Goal: Task Accomplishment & Management: Manage account settings

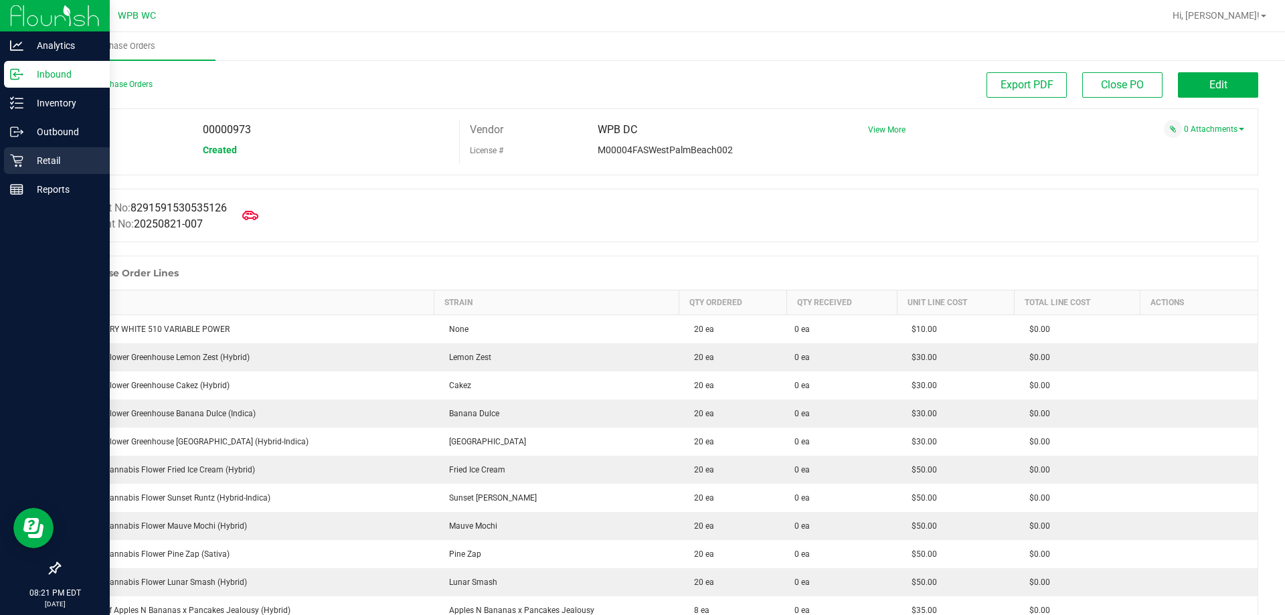
click at [50, 167] on p "Retail" at bounding box center [63, 161] width 80 height 16
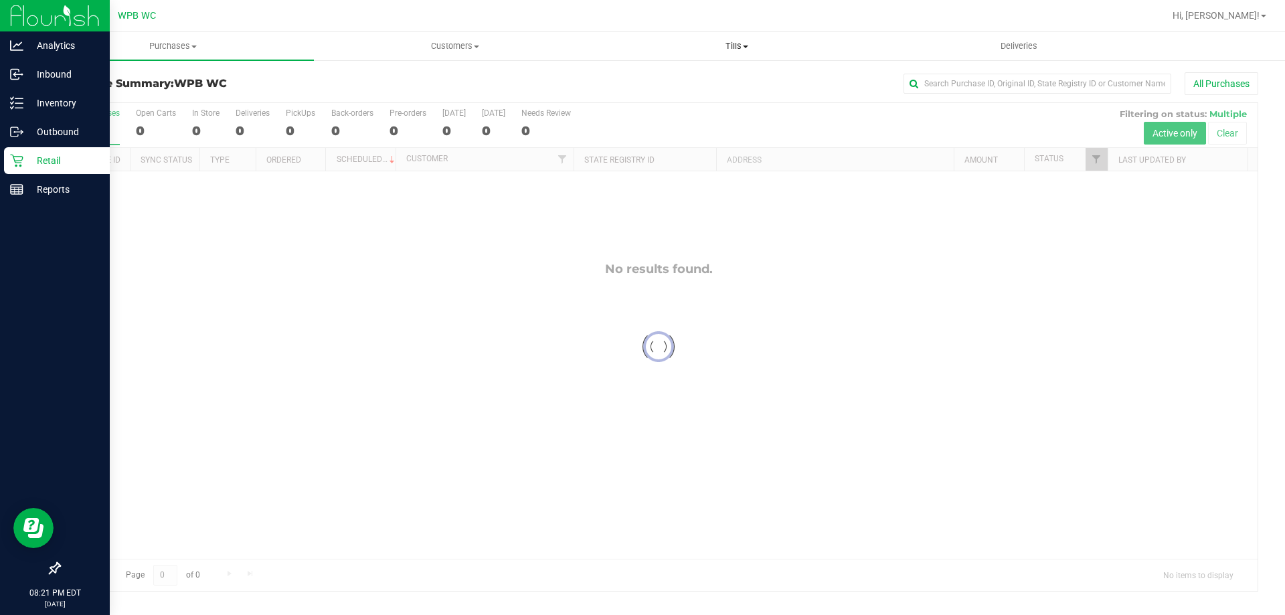
click at [740, 42] on span "Tills" at bounding box center [736, 46] width 280 height 12
click at [692, 73] on li "Manage tills" at bounding box center [736, 81] width 282 height 16
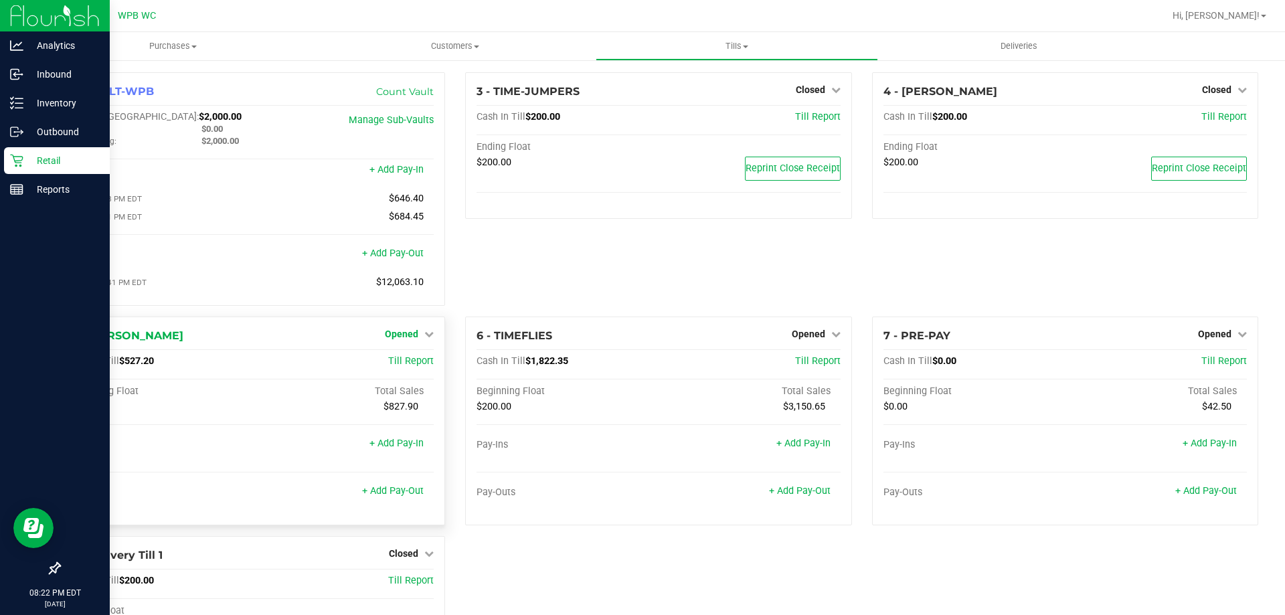
click at [410, 275] on div at bounding box center [251, 271] width 363 height 9
click at [401, 337] on span "Opened" at bounding box center [401, 334] width 33 height 11
click at [404, 364] on link "Close Till" at bounding box center [403, 361] width 36 height 11
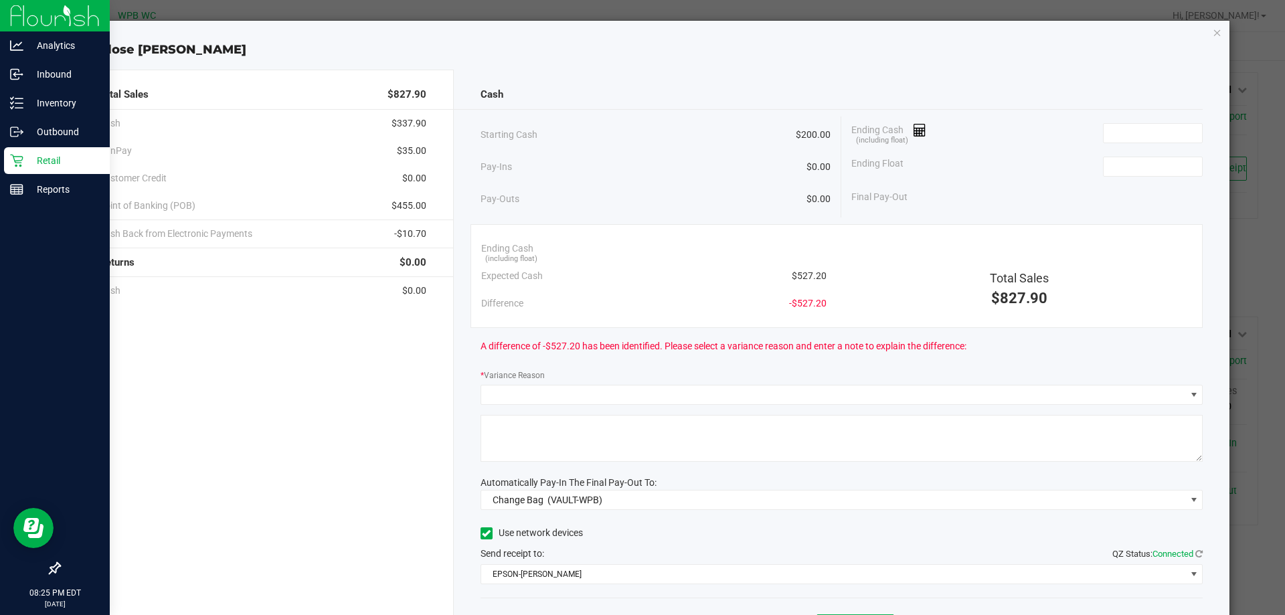
drag, startPoint x: 1098, startPoint y: 52, endPoint x: 1138, endPoint y: 81, distance: 49.4
click at [1098, 52] on div "Close [PERSON_NAME]" at bounding box center [648, 50] width 1164 height 18
click at [1150, 139] on input at bounding box center [1152, 133] width 98 height 19
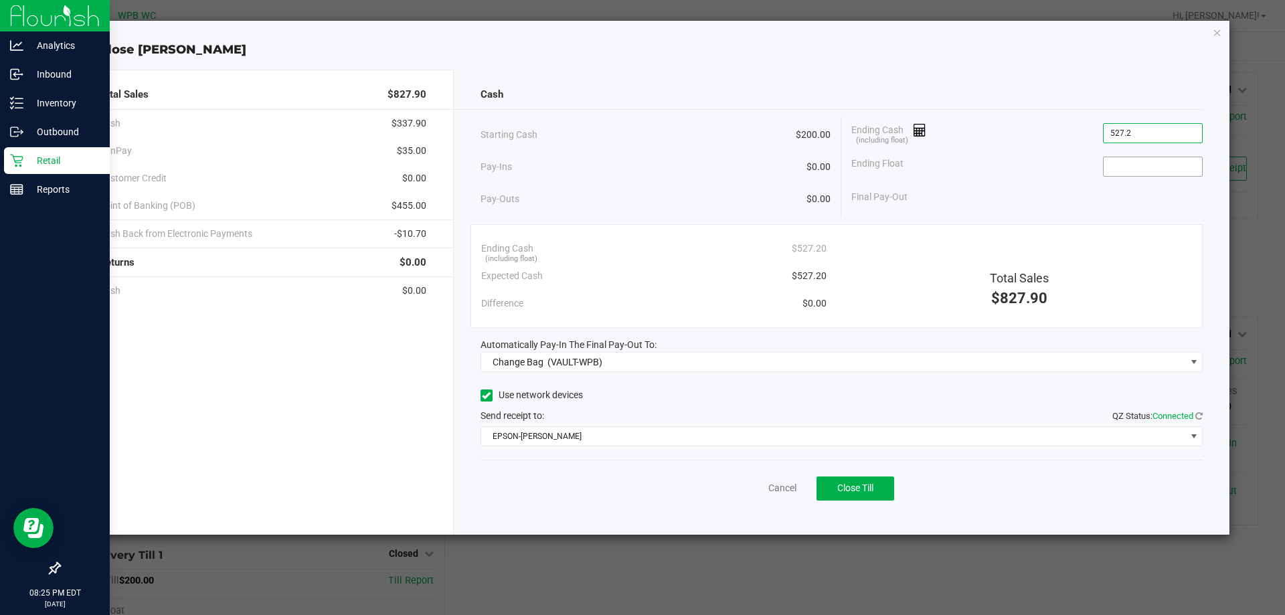
type input "$527.20"
click at [1139, 170] on input at bounding box center [1152, 166] width 98 height 19
type input "$200.00"
click at [799, 157] on div "Pay-Ins $0.00" at bounding box center [655, 166] width 351 height 27
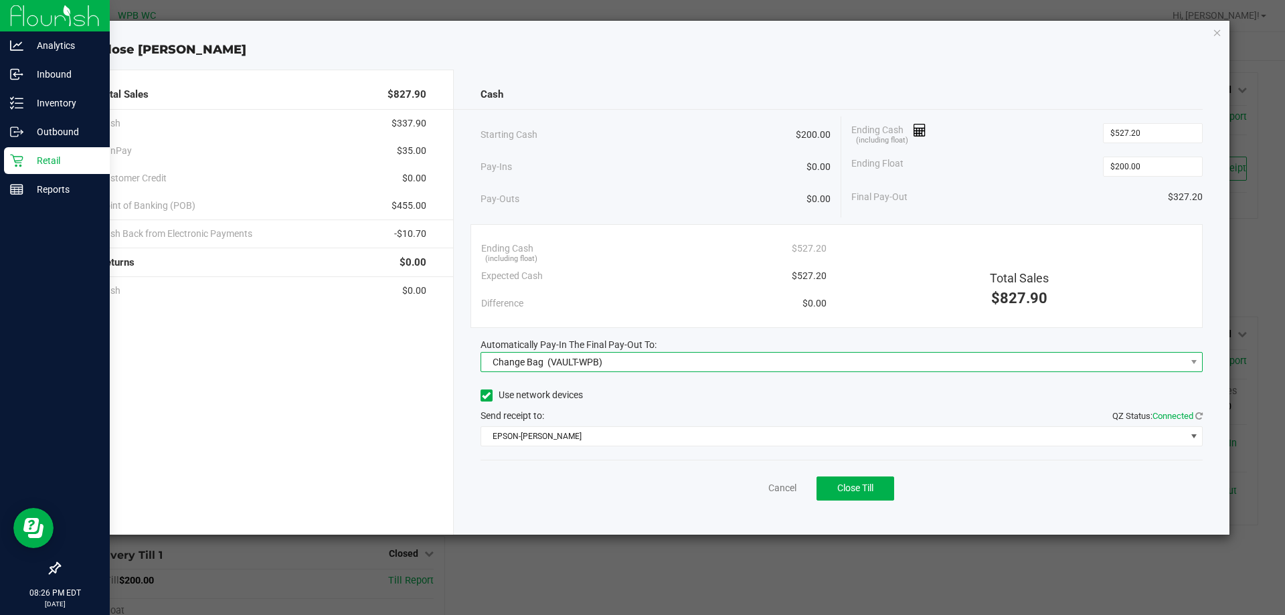
click at [567, 363] on span "(VAULT-WPB)" at bounding box center [574, 362] width 55 height 11
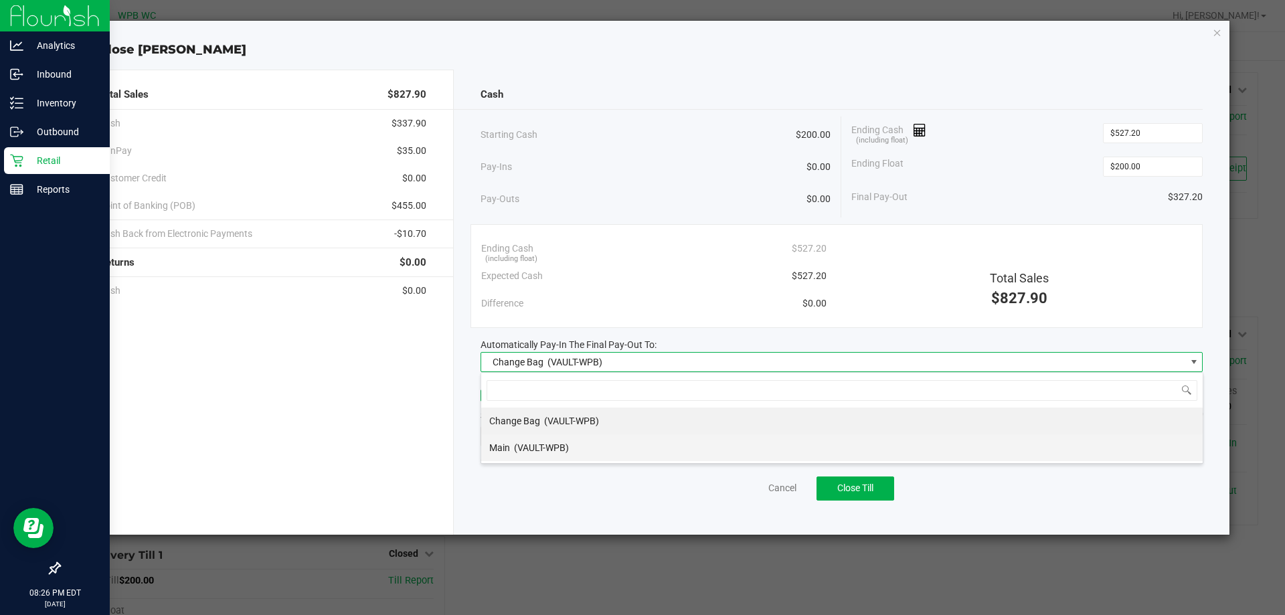
scroll to position [20, 722]
click at [535, 446] on span "(VAULT-WPB)" at bounding box center [541, 447] width 55 height 11
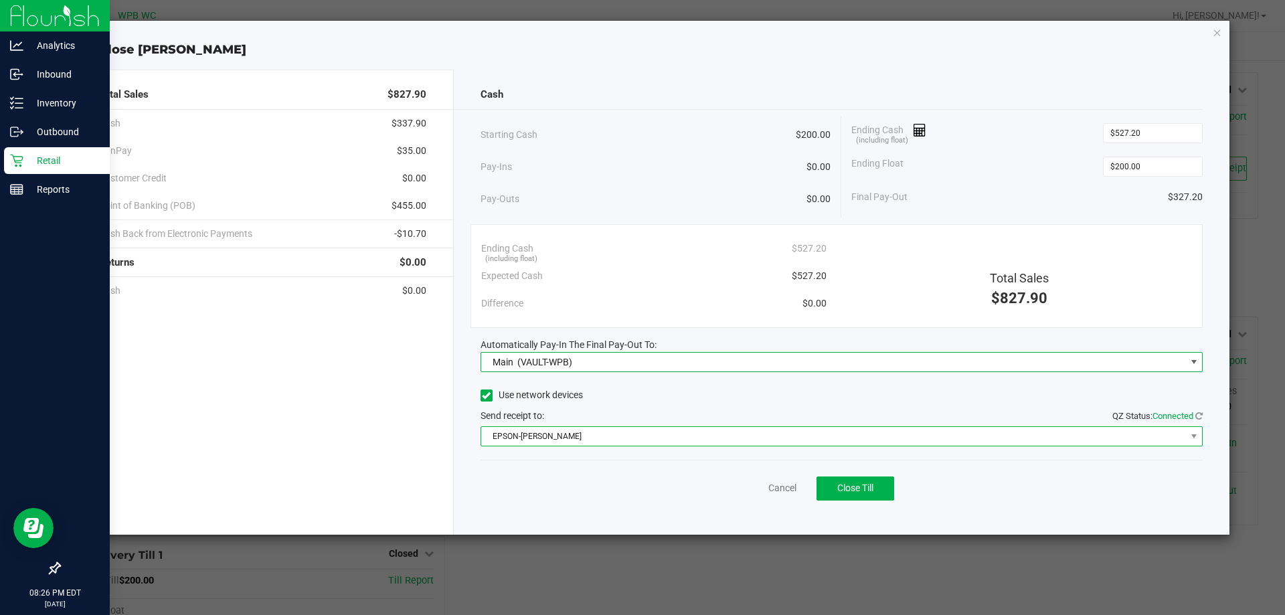
click at [569, 436] on span "EPSON-[PERSON_NAME]" at bounding box center [833, 436] width 705 height 19
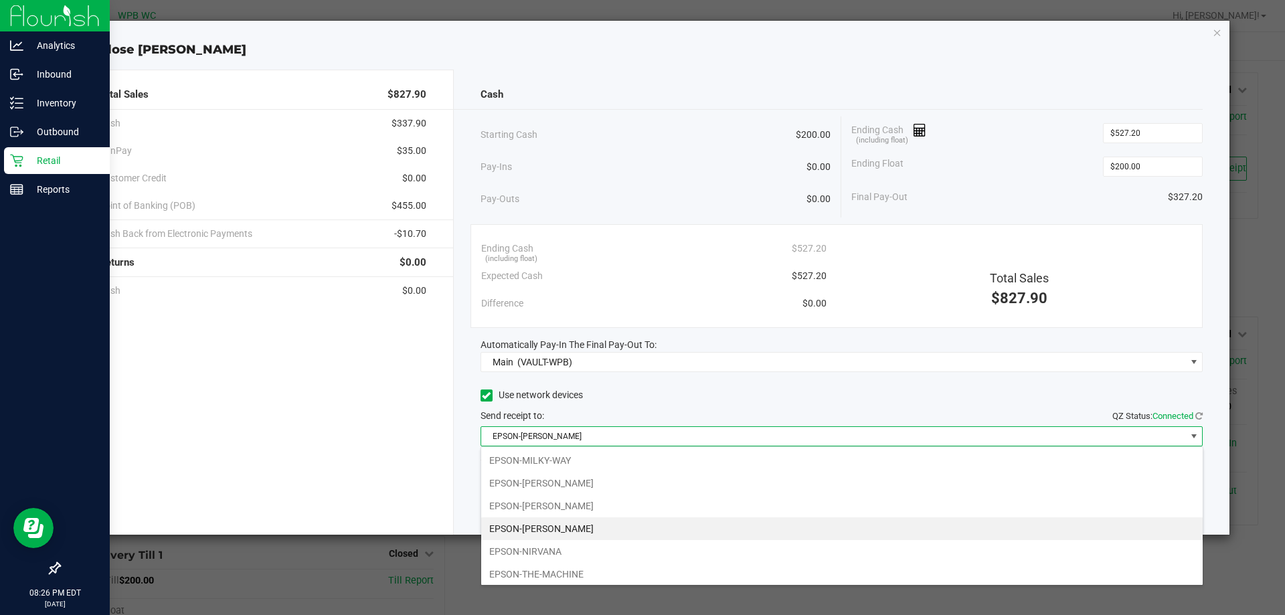
click at [656, 197] on div "Pay-Outs $0.00" at bounding box center [655, 199] width 351 height 37
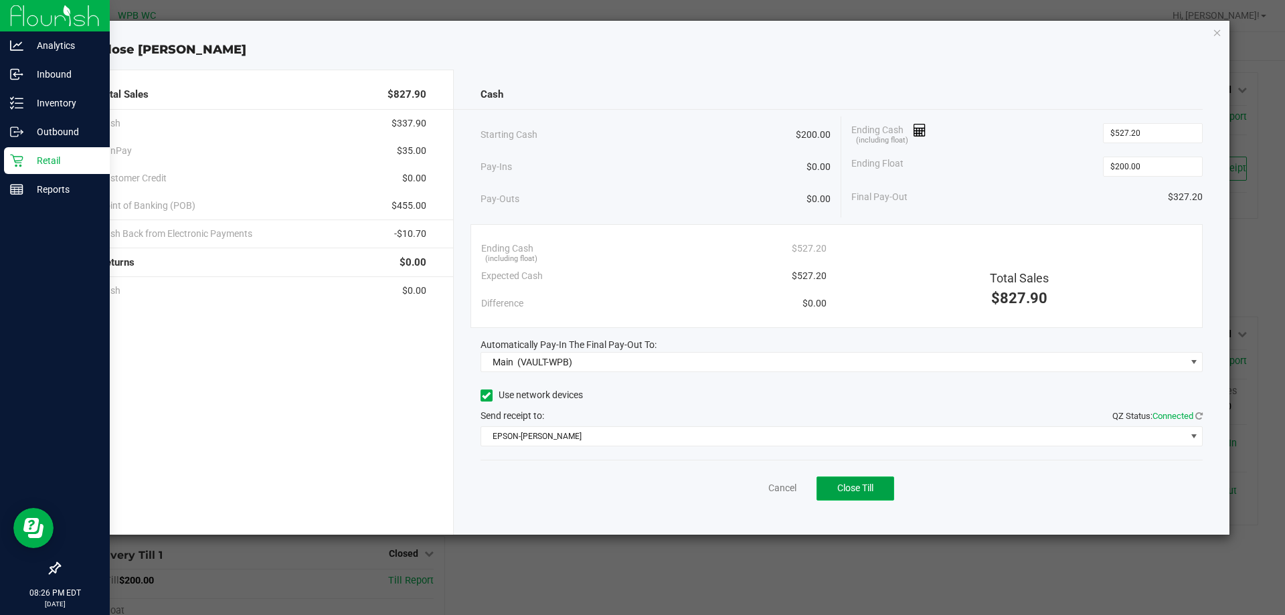
click at [871, 491] on span "Close Till" at bounding box center [855, 487] width 36 height 11
click at [757, 494] on link "Dismiss" at bounding box center [753, 488] width 32 height 14
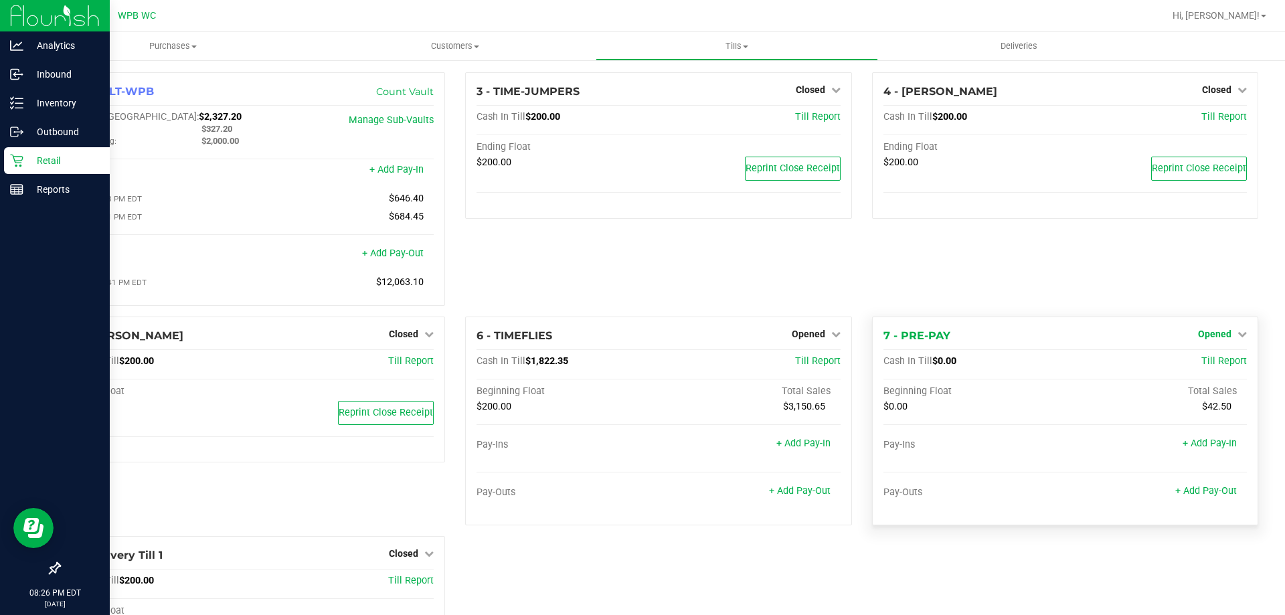
click at [1203, 335] on span "Opened" at bounding box center [1214, 334] width 33 height 11
click at [1198, 367] on link "Close Till" at bounding box center [1216, 361] width 36 height 11
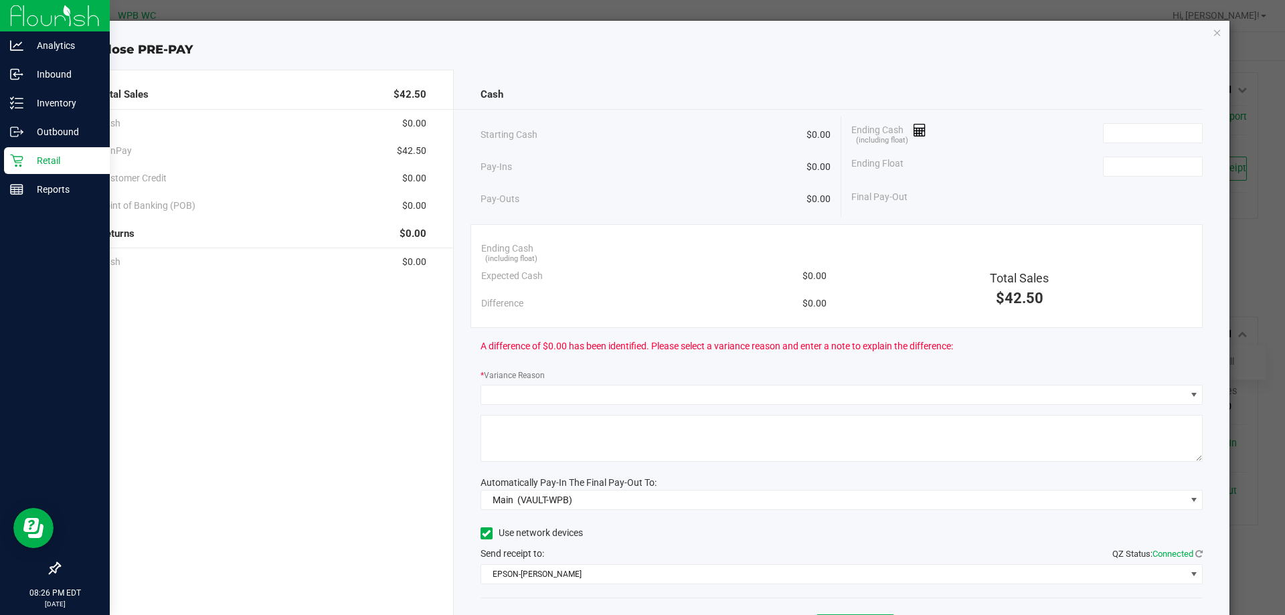
click at [1121, 150] on div "Ending Float" at bounding box center [1026, 166] width 351 height 33
click at [1127, 134] on input at bounding box center [1152, 133] width 98 height 19
type input "."
click at [1126, 173] on input at bounding box center [1152, 166] width 98 height 19
type input "."
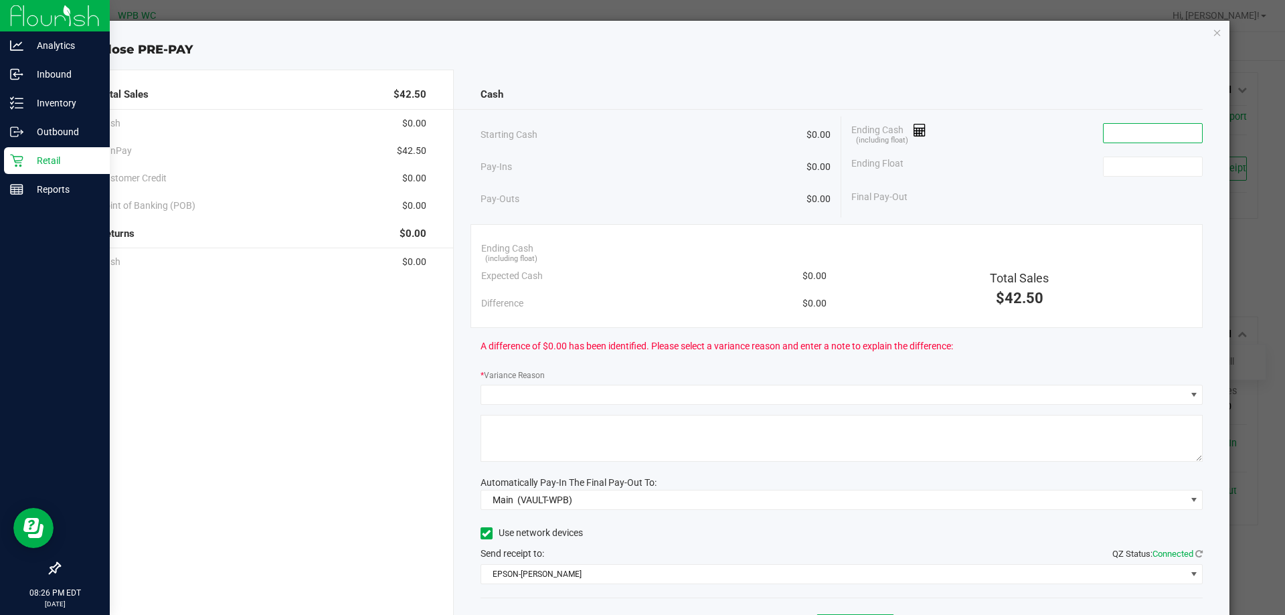
click at [1115, 134] on input at bounding box center [1152, 133] width 98 height 19
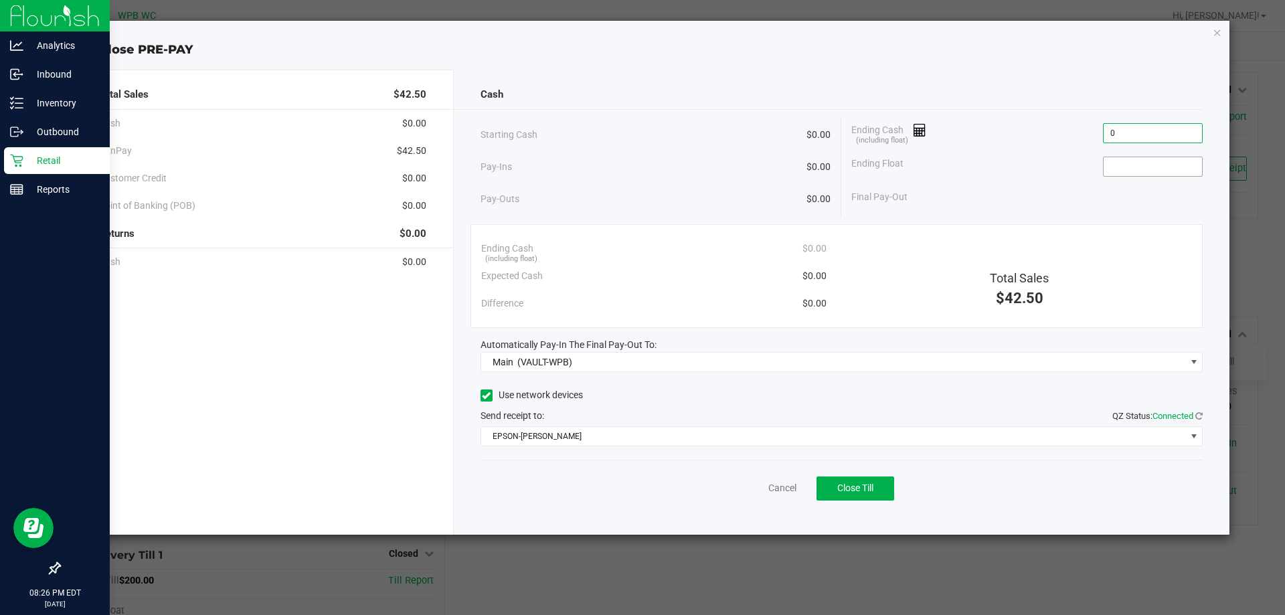
type input "$0.00"
click at [1124, 171] on input at bounding box center [1152, 166] width 98 height 19
type input "$0.00"
click at [1051, 175] on div "Ending Float $0.00" at bounding box center [1026, 166] width 351 height 33
click at [826, 481] on button "Close Till" at bounding box center [855, 488] width 78 height 24
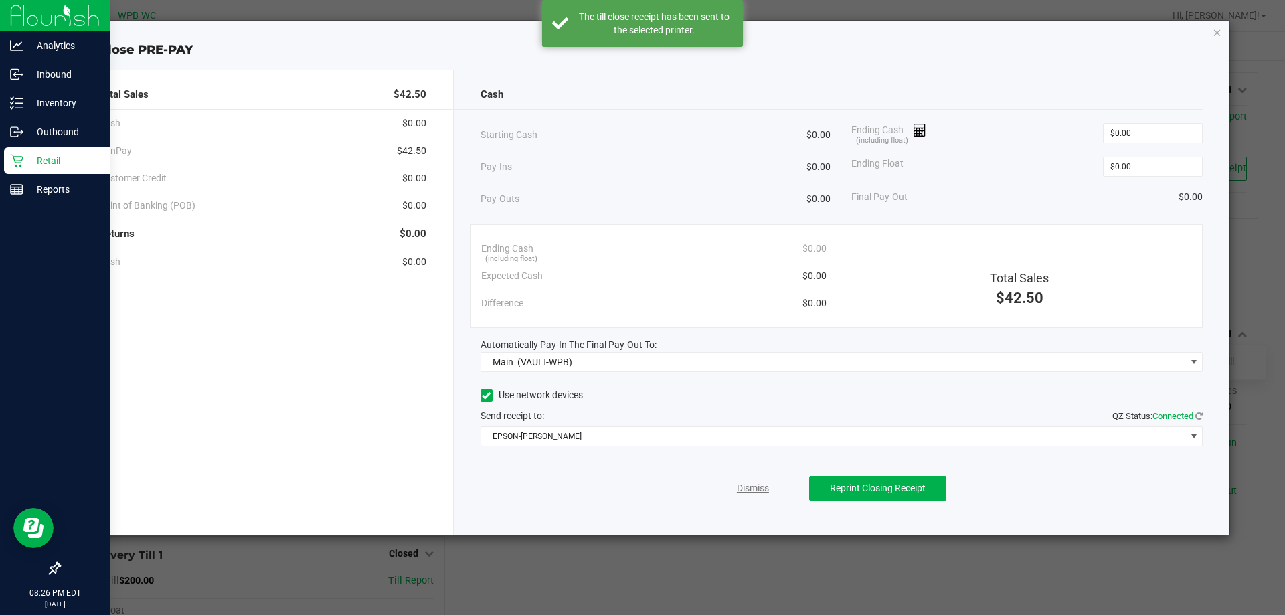
click at [747, 488] on link "Dismiss" at bounding box center [753, 488] width 32 height 14
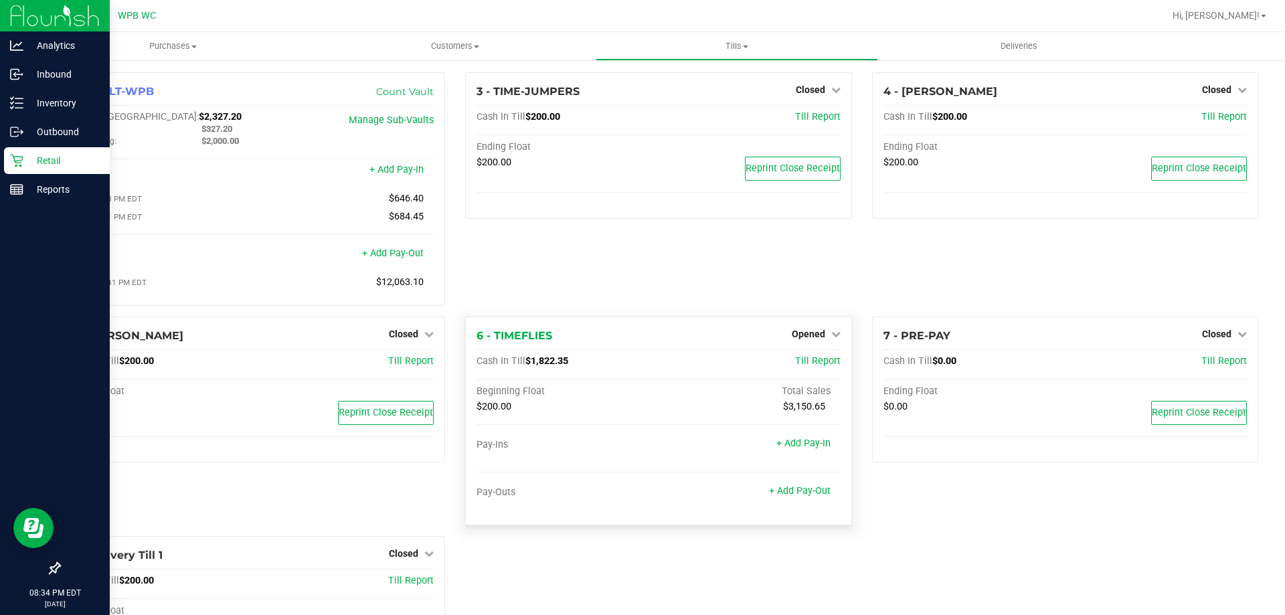
click at [806, 329] on div "Opened" at bounding box center [815, 334] width 49 height 16
click at [806, 339] on span "Opened" at bounding box center [807, 334] width 33 height 11
click at [804, 367] on link "Close Till" at bounding box center [809, 361] width 36 height 11
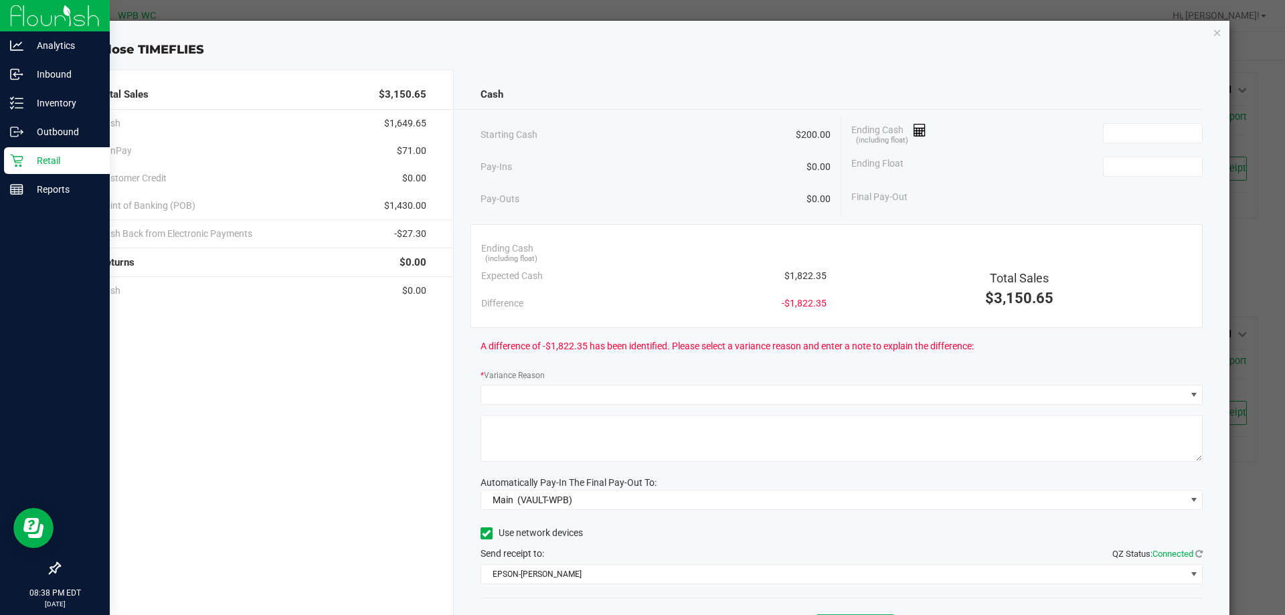
click at [767, 66] on div "Total Sales $3,150.65 Cash $1,649.65 CanPay $71.00 Customer Credit $0.00 Point …" at bounding box center [648, 366] width 1164 height 614
click at [909, 54] on div "Close TIMEFLIES" at bounding box center [648, 50] width 1164 height 18
click at [1107, 128] on input at bounding box center [1152, 133] width 98 height 19
type input "$1,824.00"
click at [1135, 173] on input at bounding box center [1152, 166] width 98 height 19
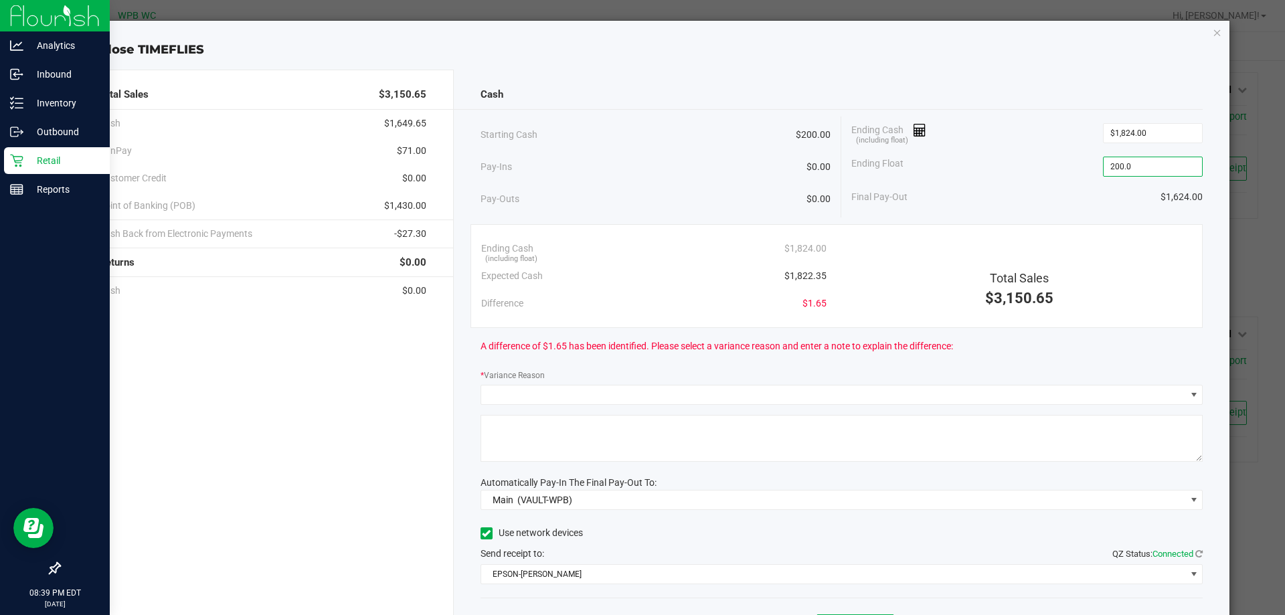
type input "$200.00"
click at [1042, 122] on div "Ending Cash (including float) $1,824.00" at bounding box center [1026, 132] width 351 height 33
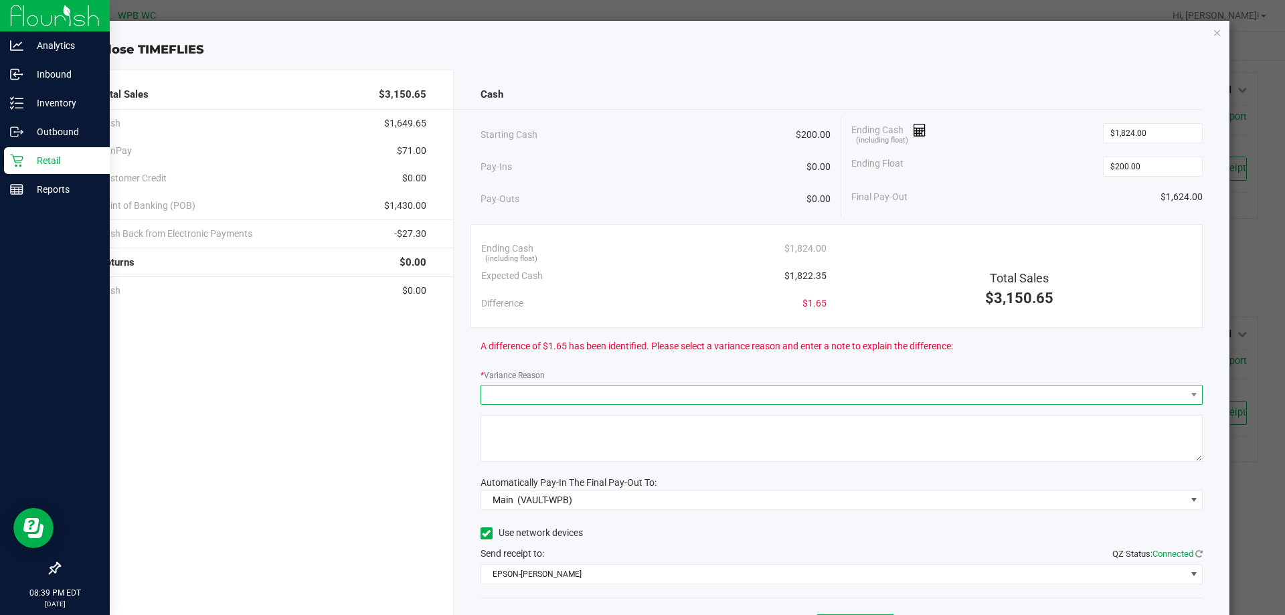
click at [582, 387] on span at bounding box center [833, 394] width 705 height 19
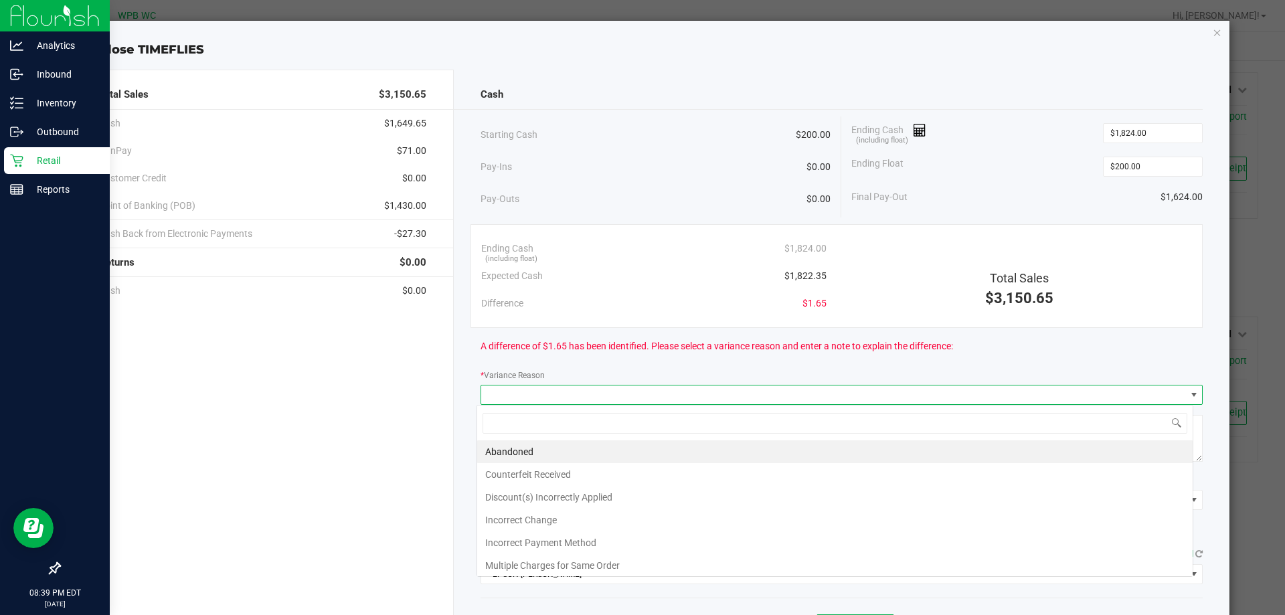
scroll to position [20, 716]
click at [525, 453] on li "Abandoned" at bounding box center [834, 451] width 715 height 23
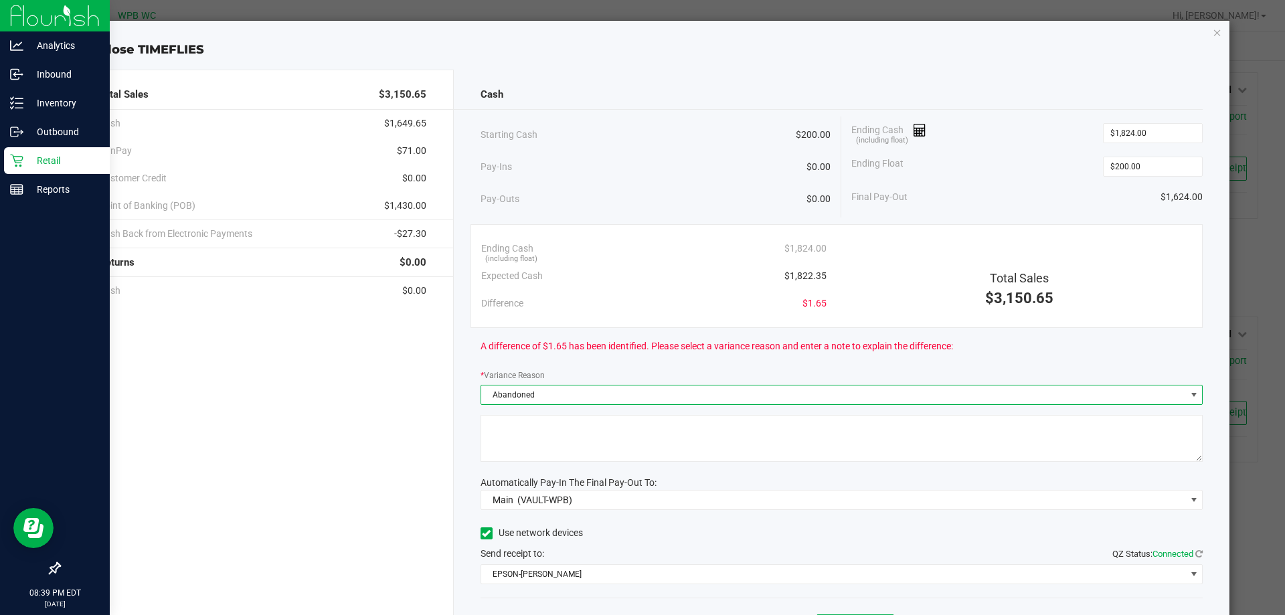
click at [525, 453] on textarea at bounding box center [841, 438] width 723 height 47
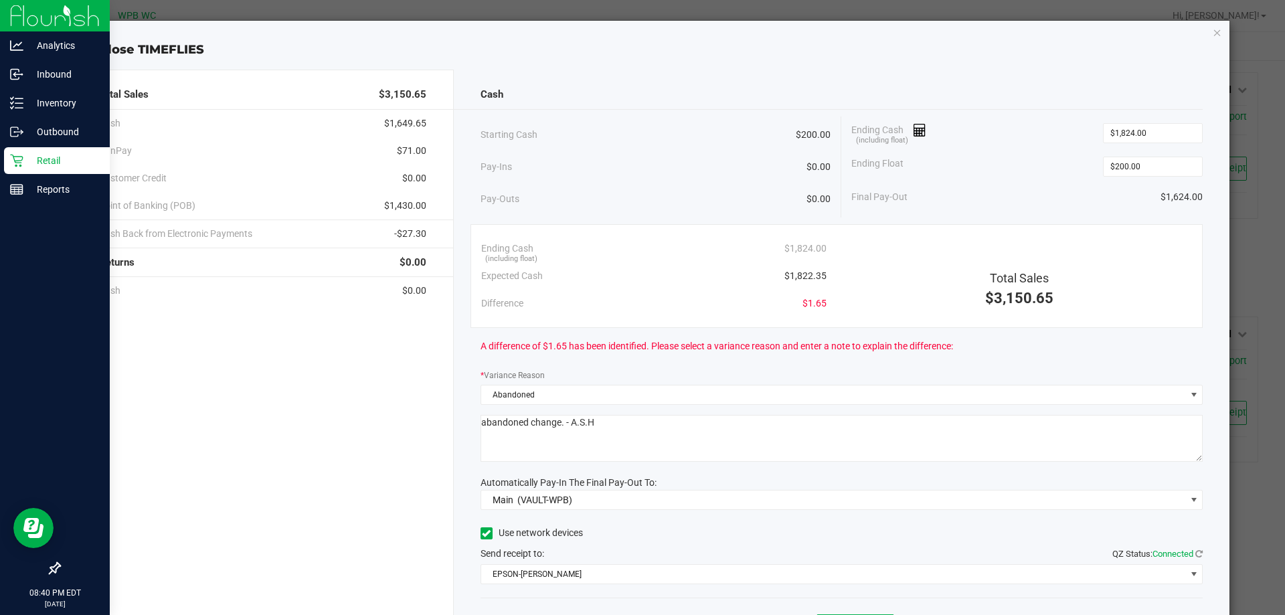
click at [480, 423] on textarea at bounding box center [841, 438] width 723 height 47
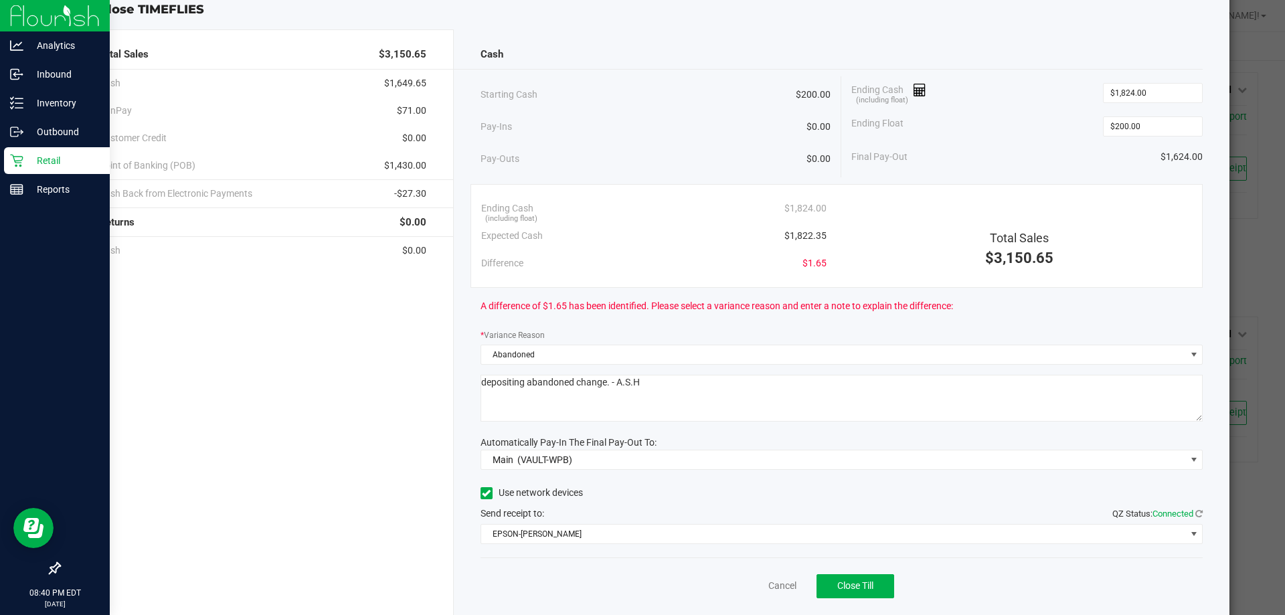
scroll to position [78, 0]
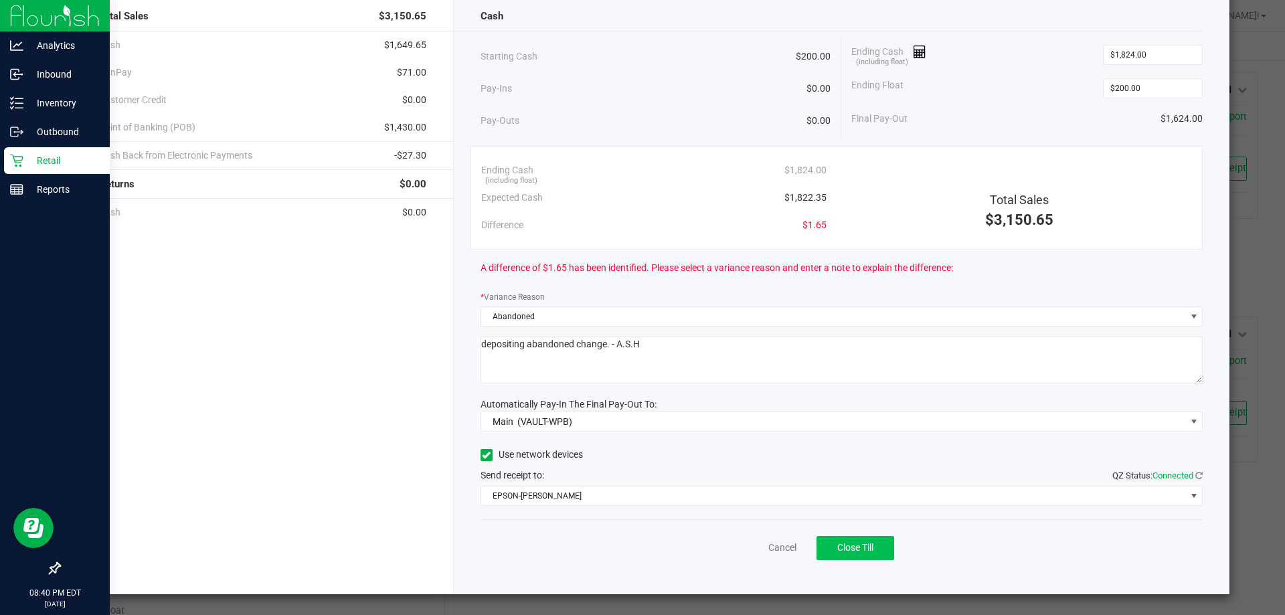
type textarea "depositing abandoned change. - A.S.H"
click at [862, 547] on span "Close Till" at bounding box center [855, 547] width 36 height 11
click at [758, 544] on link "Dismiss" at bounding box center [753, 548] width 32 height 14
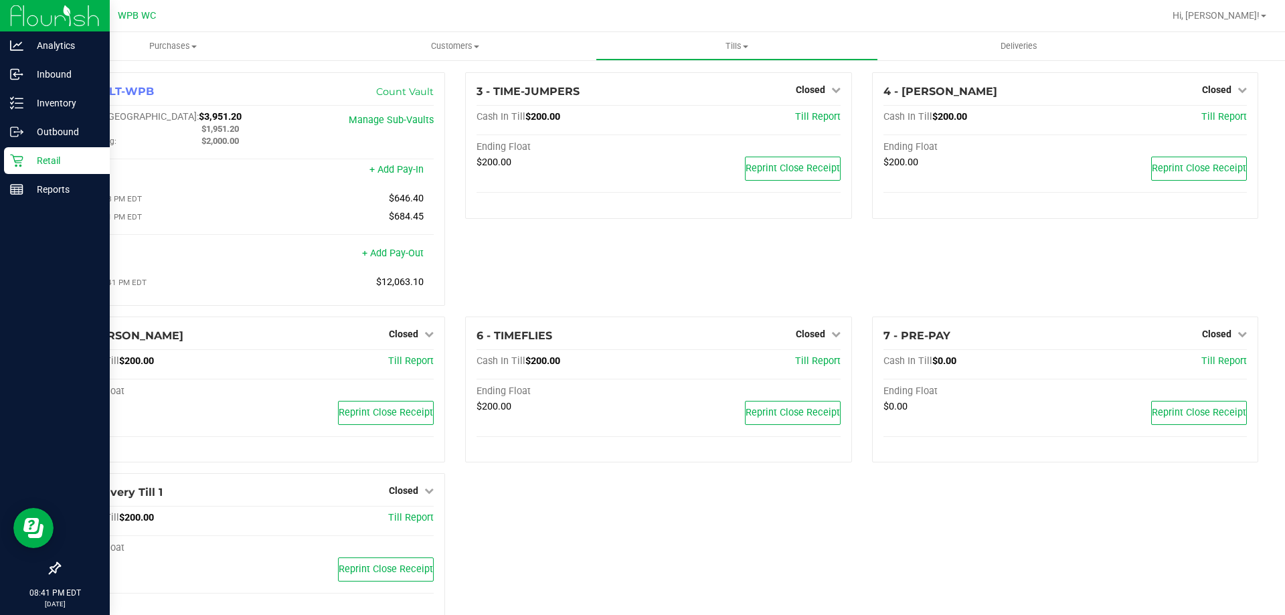
click at [684, 222] on div "3 - TIME-JUMPERS Closed Open Till Cash In Till $200.00 Till Report Ending Float…" at bounding box center [658, 194] width 406 height 244
click at [662, 284] on div "3 - TIME-JUMPERS Closed Open Till Cash In Till $200.00 Till Report Ending Float…" at bounding box center [658, 194] width 406 height 244
click at [754, 46] on span "Tills" at bounding box center [736, 46] width 280 height 12
click at [715, 99] on span "Reconcile e-payments" at bounding box center [661, 96] width 133 height 11
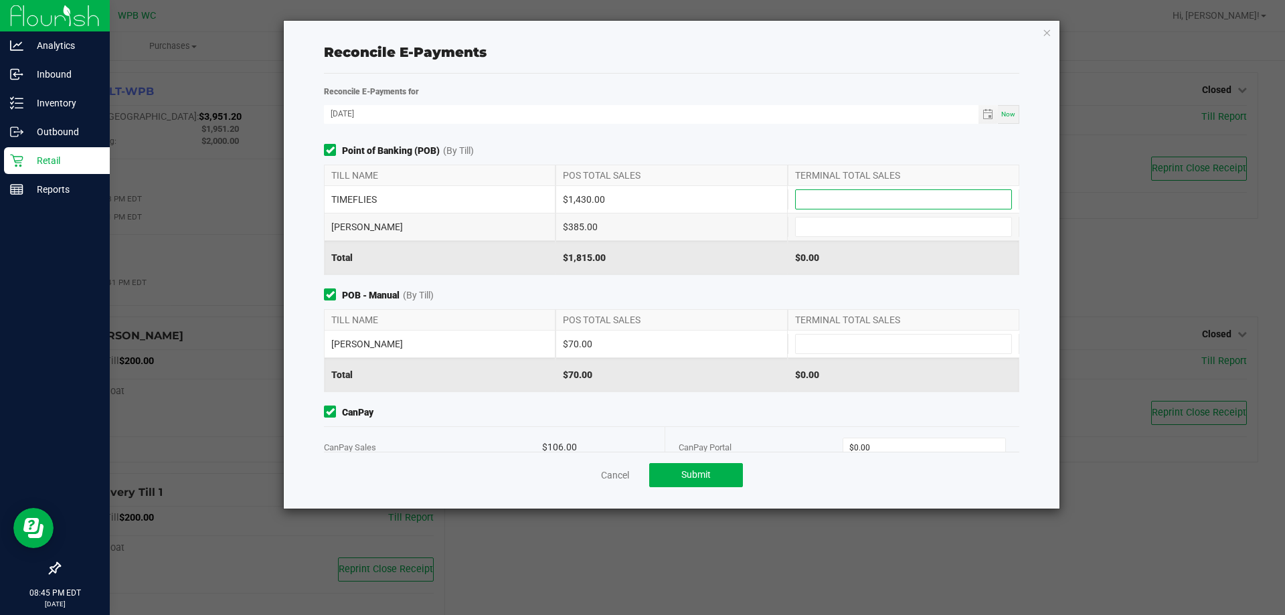
click at [862, 201] on input at bounding box center [903, 199] width 215 height 19
type input "$1,430.00"
click at [838, 235] on input at bounding box center [903, 226] width 215 height 19
type input "$385.00"
click at [779, 284] on div "Point of Banking (POB) (By Till) TILL NAME POS TOTAL SALES TERMINAL TOTAL SALES…" at bounding box center [671, 298] width 715 height 308
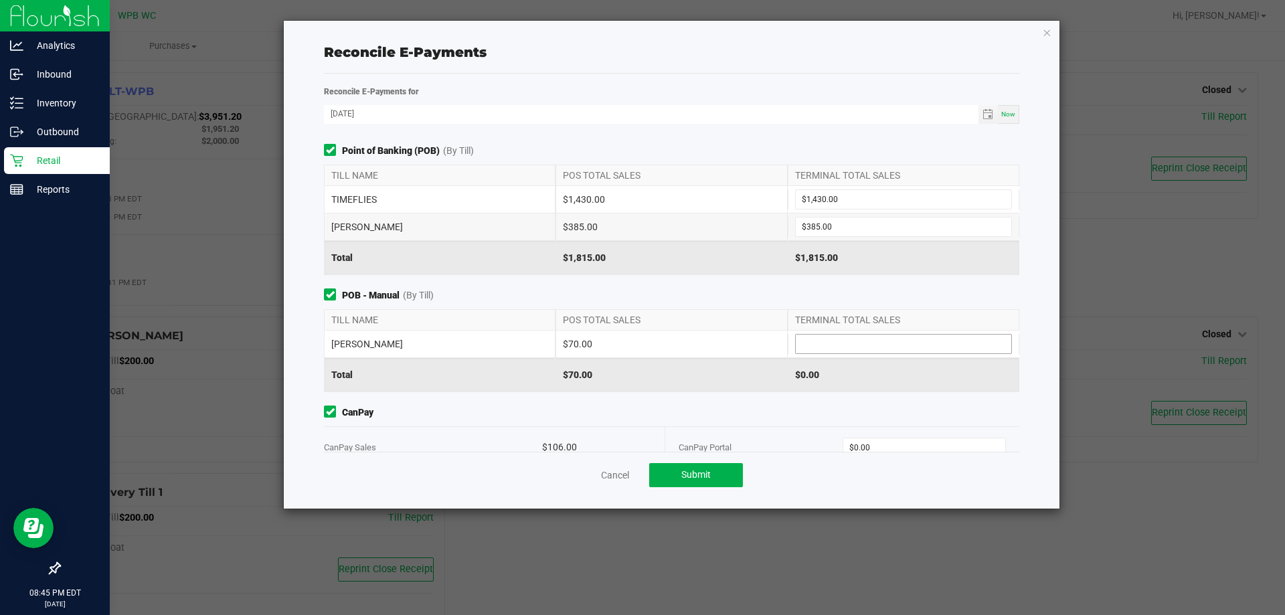
click at [822, 351] on input at bounding box center [903, 344] width 215 height 19
type input "$70.00"
click at [795, 414] on span "CanPay" at bounding box center [671, 412] width 695 height 14
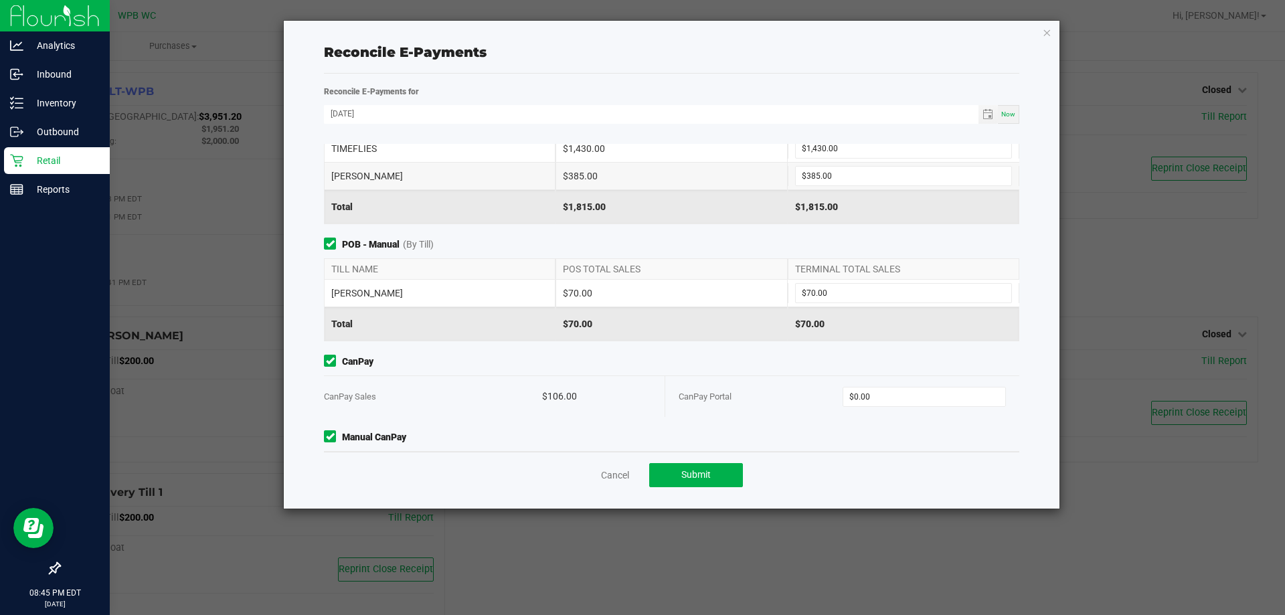
scroll to position [104, 0]
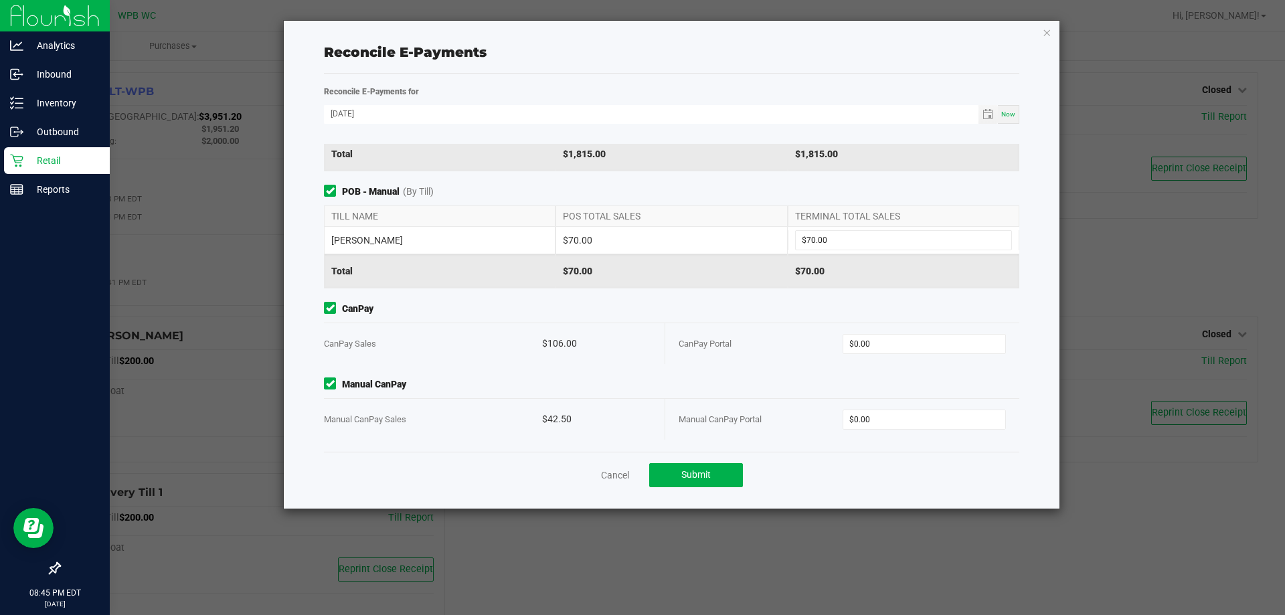
click at [888, 363] on div "CanPay Portal $0.00" at bounding box center [841, 343] width 327 height 41
click at [893, 353] on span "$0.00" at bounding box center [924, 344] width 164 height 20
click at [895, 348] on input "0" at bounding box center [924, 344] width 163 height 19
type input "$106.00"
click at [806, 389] on span "Manual CanPay" at bounding box center [671, 384] width 695 height 14
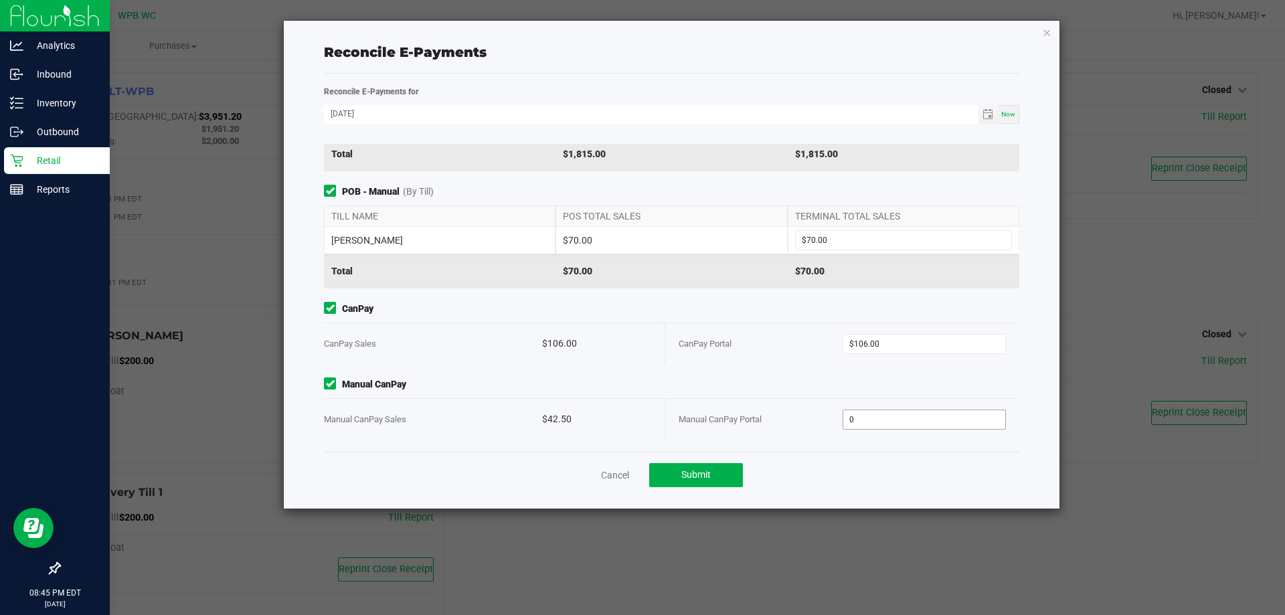
click at [889, 410] on input "0" at bounding box center [924, 419] width 163 height 19
type input "$42.50"
click at [644, 358] on div "$106.00" at bounding box center [596, 343] width 109 height 41
click at [682, 488] on div "Cancel Submit" at bounding box center [671, 475] width 695 height 46
click at [686, 478] on span "Submit" at bounding box center [695, 474] width 29 height 11
